Goal: Check status: Check status

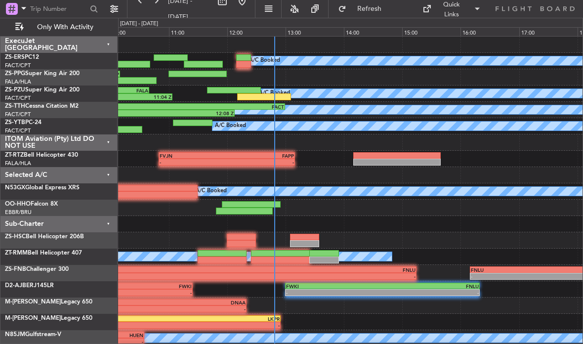
click at [249, 54] on div at bounding box center [243, 57] width 15 height 7
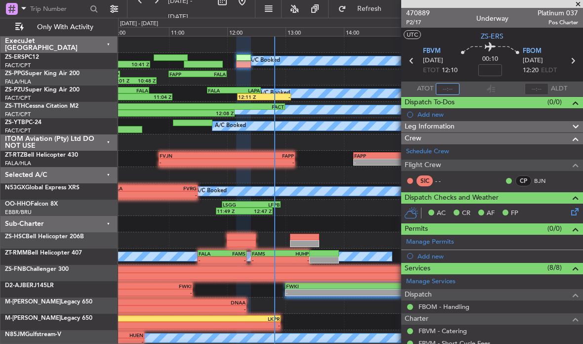
click at [447, 87] on input "text" at bounding box center [448, 89] width 24 height 12
type input "12:20"
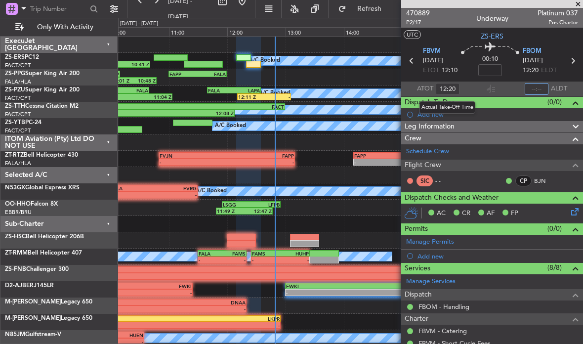
click at [535, 88] on input "text" at bounding box center [537, 89] width 24 height 12
type input "12:45"
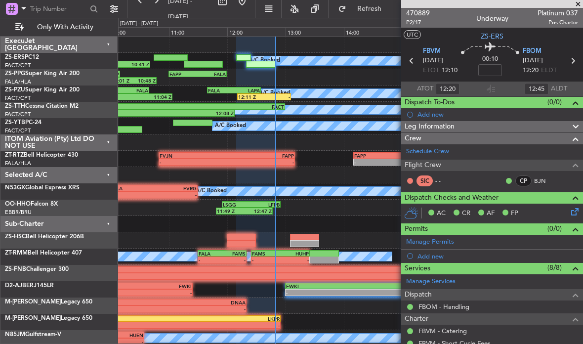
click at [576, 3] on span at bounding box center [578, 4] width 10 height 9
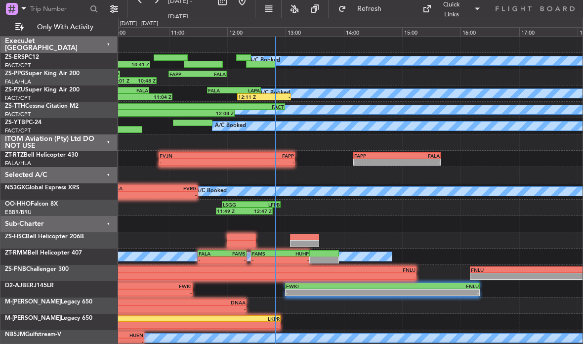
click at [265, 90] on div "A/C Booked" at bounding box center [274, 93] width 31 height 15
click at [279, 95] on div "-" at bounding box center [277, 97] width 26 height 6
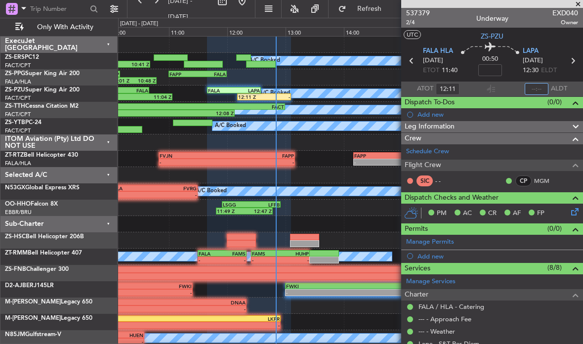
click at [540, 84] on input "text" at bounding box center [537, 89] width 24 height 12
type input "12:50"
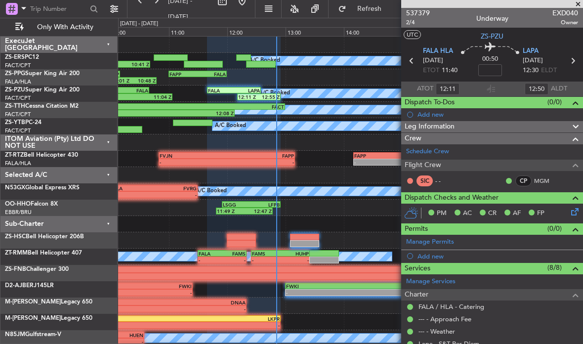
click at [577, 5] on span at bounding box center [578, 4] width 10 height 9
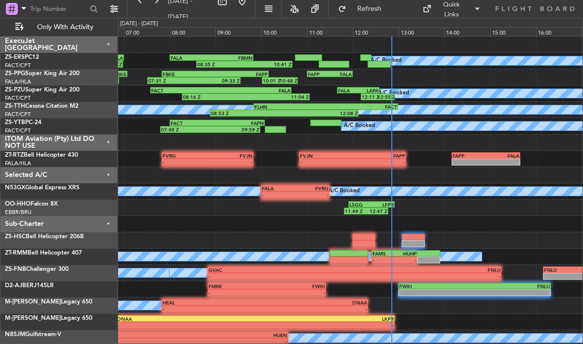
scroll to position [1, 0]
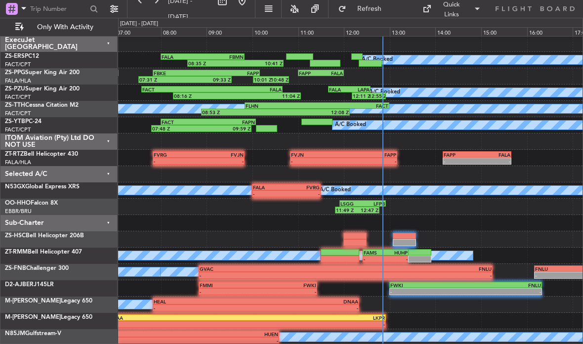
click at [506, 284] on div "FNLU" at bounding box center [504, 285] width 76 height 6
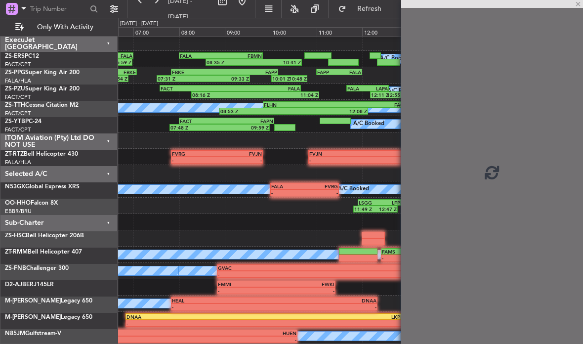
scroll to position [2, 0]
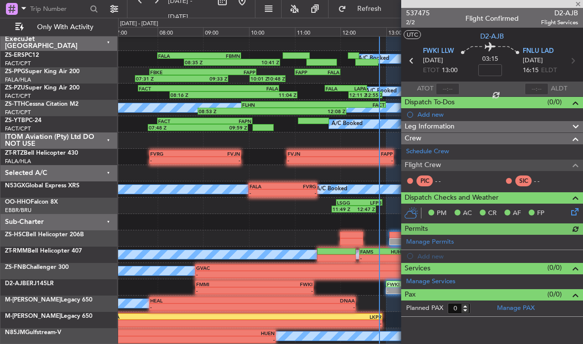
click at [583, 2] on div at bounding box center [492, 4] width 182 height 8
click at [575, 2] on span at bounding box center [578, 4] width 10 height 9
